Goal: Information Seeking & Learning: Learn about a topic

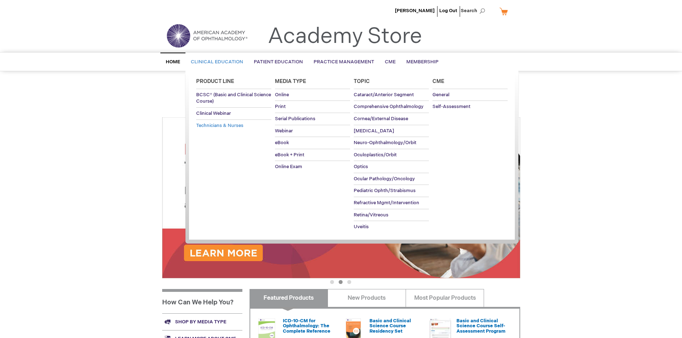
click at [220, 122] on link "Technicians & Nurses" at bounding box center [233, 126] width 75 height 12
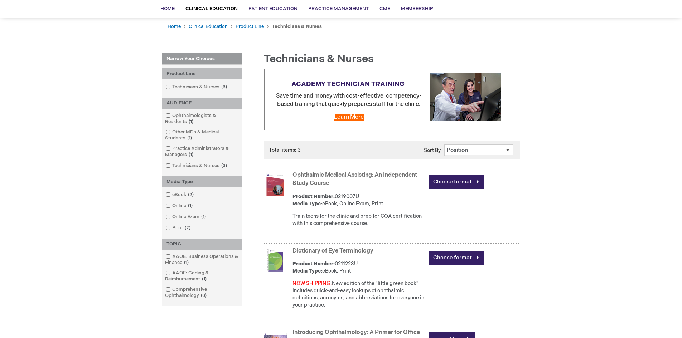
scroll to position [63, 0]
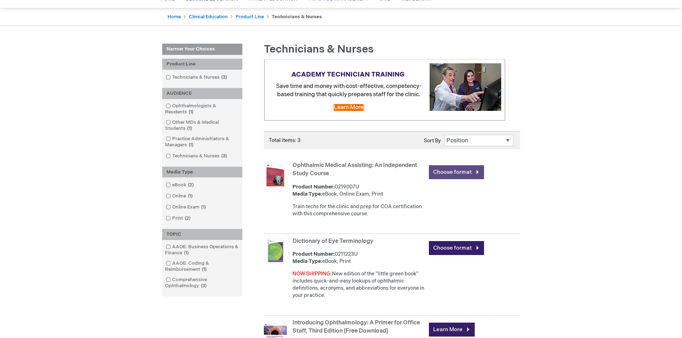
click at [460, 169] on link "Choose format" at bounding box center [456, 172] width 55 height 14
